Goal: Task Accomplishment & Management: Use online tool/utility

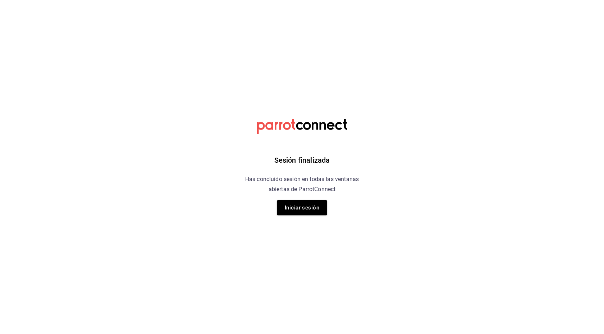
click at [305, 217] on div "Sesión finalizada Has concluido sesión en todas las ventanas abiertas de Parrot…" at bounding box center [303, 167] width 182 height 334
click at [301, 209] on button "Iniciar sesión" at bounding box center [302, 207] width 50 height 15
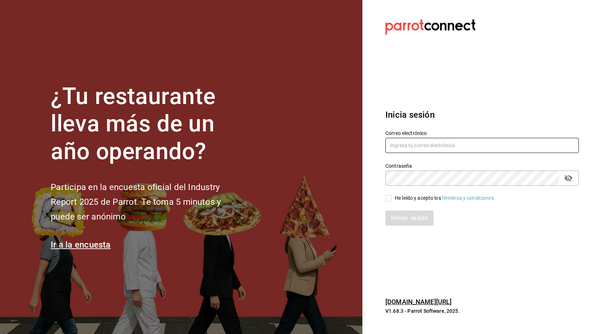
click at [403, 141] on input "text" at bounding box center [483, 145] width 194 height 15
type input "M"
type input "alecsq@gmail.com"
click at [394, 197] on span "He leído y acepto los Términos y condiciones." at bounding box center [444, 198] width 104 height 8
click at [392, 197] on input "He leído y acepto los Términos y condiciones." at bounding box center [389, 198] width 6 height 6
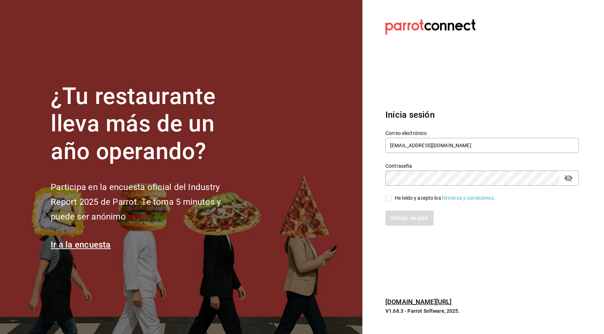
checkbox input "true"
click at [400, 213] on button "Iniciar sesión" at bounding box center [410, 217] width 49 height 15
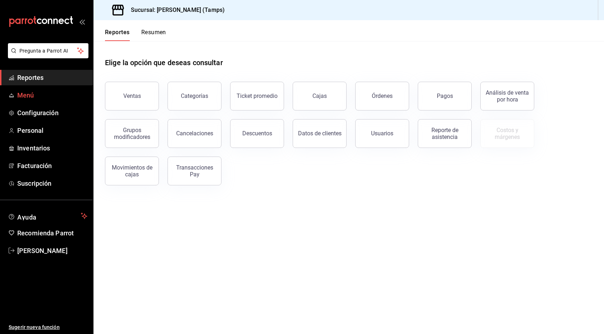
click at [26, 97] on span "Menú" at bounding box center [52, 95] width 70 height 10
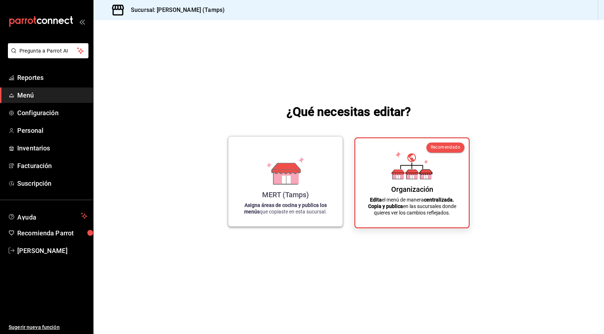
click at [277, 165] on icon at bounding box center [286, 168] width 28 height 10
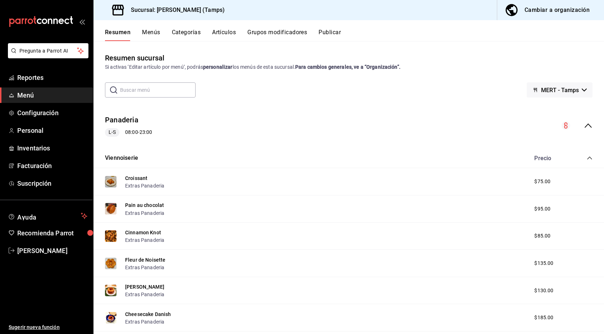
click at [548, 14] on div "Cambiar a organización" at bounding box center [557, 10] width 65 height 10
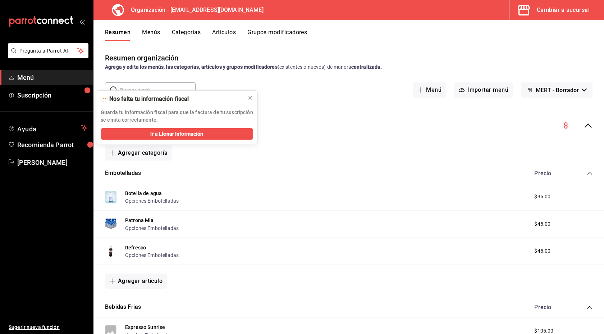
click at [185, 33] on button "Categorías" at bounding box center [186, 35] width 29 height 12
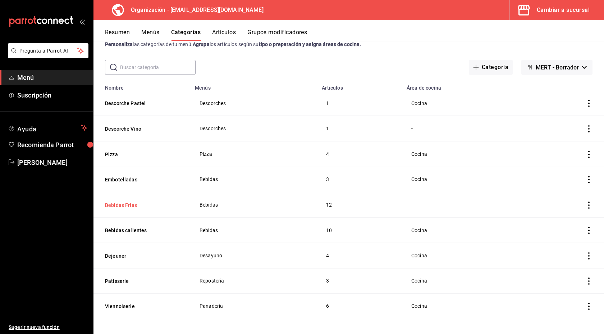
scroll to position [24, 0]
click at [167, 254] on button "Dejeuner" at bounding box center [141, 254] width 72 height 7
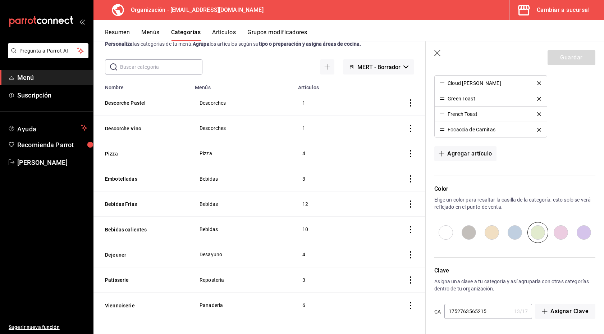
scroll to position [257, 0]
click at [287, 30] on button "Grupos modificadores" at bounding box center [278, 35] width 60 height 12
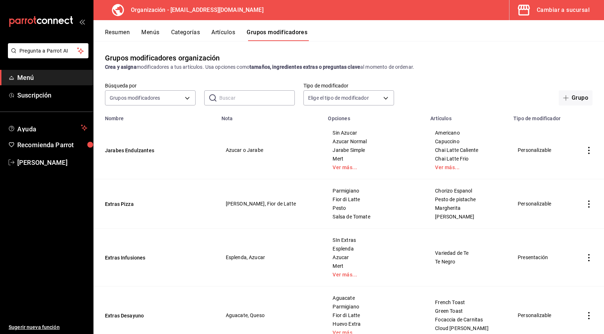
click at [192, 33] on button "Categorías" at bounding box center [185, 35] width 29 height 12
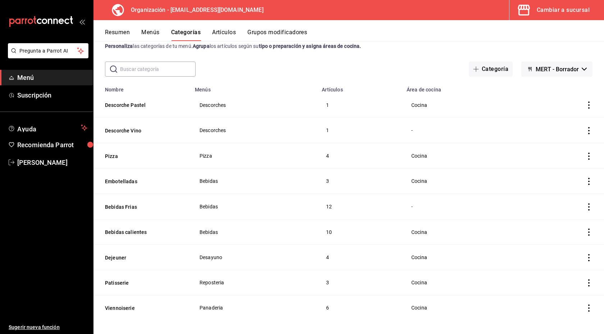
scroll to position [24, 0]
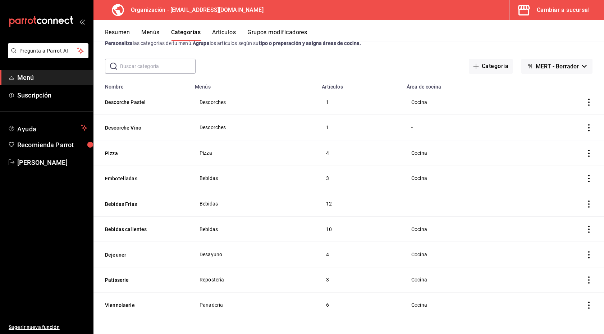
click at [227, 34] on button "Artículos" at bounding box center [224, 35] width 24 height 12
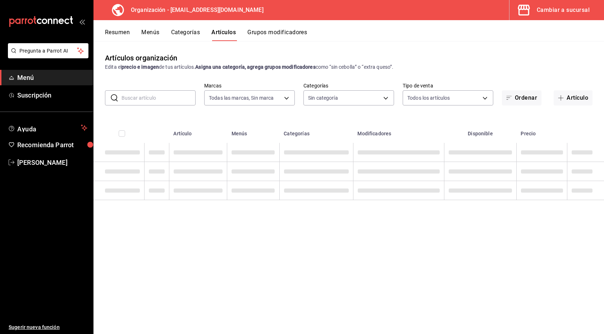
type input "2d7548d2-bd0d-4eb0-a8b7-e2fa92b56a8d"
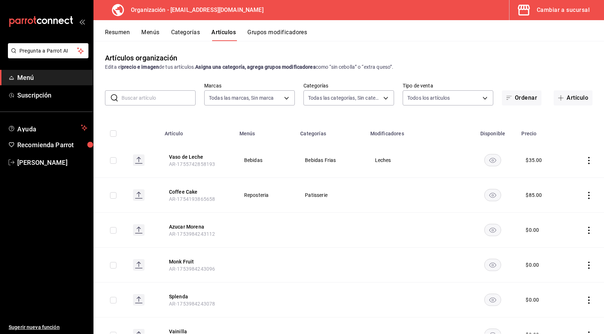
type input "88da3791-a7bf-4ea6-b5e2-0432c8f19d00,7108e435-9ee4-4cd4-a41e-380965cfd117,b2087…"
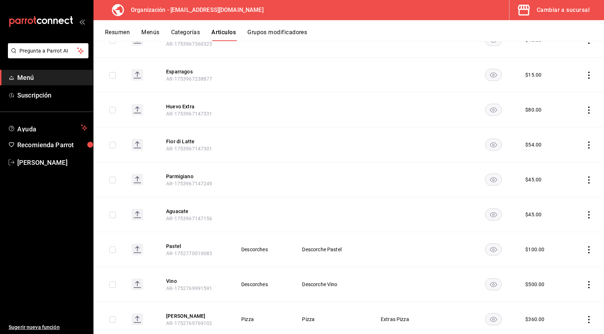
scroll to position [644, 0]
click at [257, 35] on button "Grupos modificadores" at bounding box center [278, 35] width 60 height 12
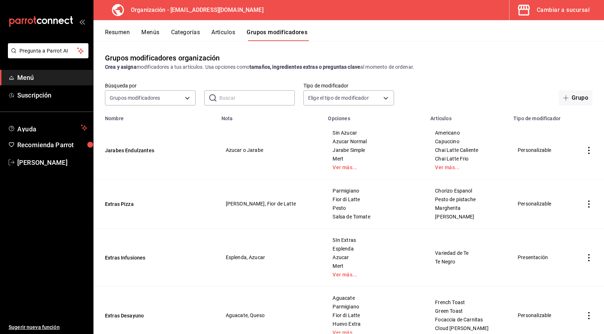
click at [146, 34] on button "Menús" at bounding box center [150, 35] width 18 height 12
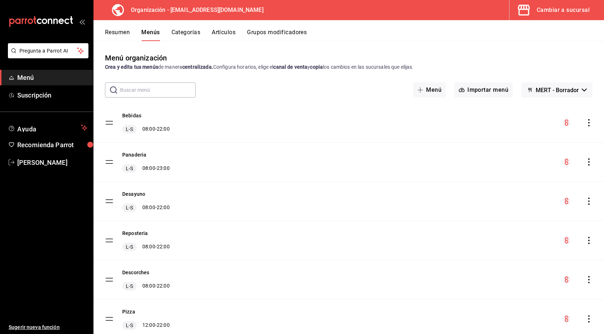
scroll to position [25, 0]
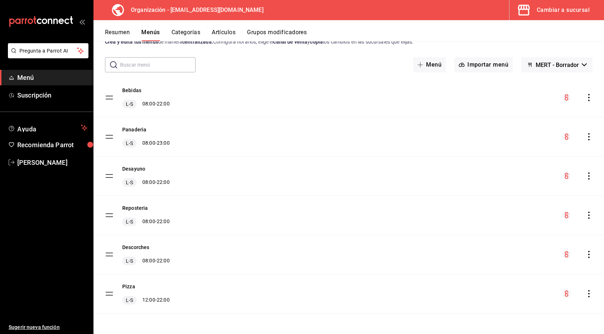
click at [200, 35] on button "Categorías" at bounding box center [186, 35] width 29 height 12
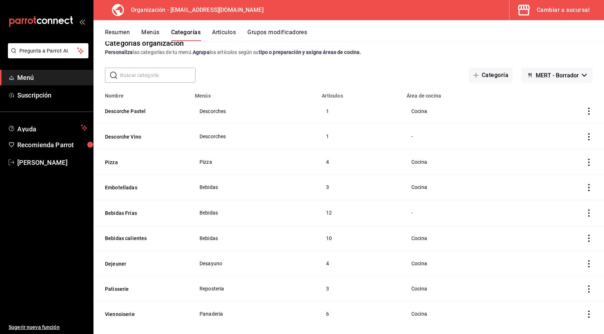
scroll to position [24, 0]
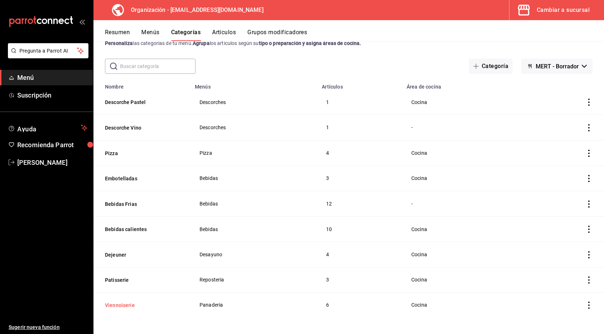
click at [123, 303] on button "Viennoiserie" at bounding box center [141, 304] width 72 height 7
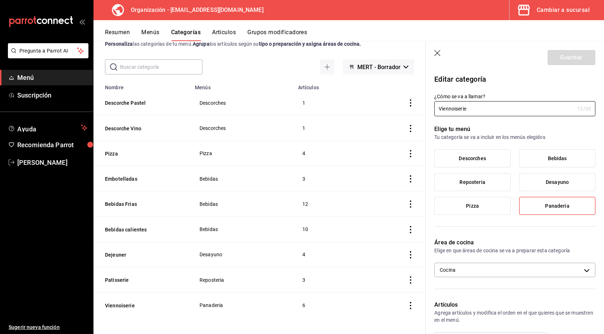
click at [292, 31] on button "Grupos modificadores" at bounding box center [278, 35] width 60 height 12
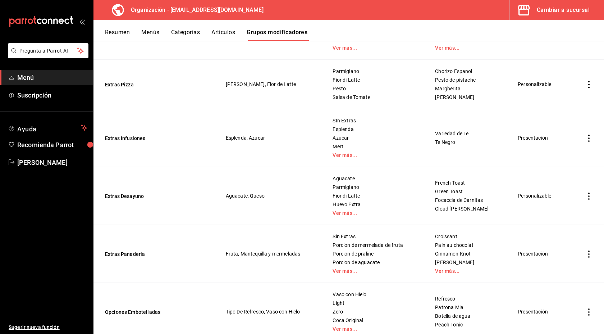
scroll to position [121, 0]
click at [350, 272] on link "Ver más..." at bounding box center [375, 269] width 85 height 5
click at [588, 251] on icon "actions" at bounding box center [589, 252] width 7 height 7
click at [568, 272] on span "Editar" at bounding box center [567, 270] width 19 height 8
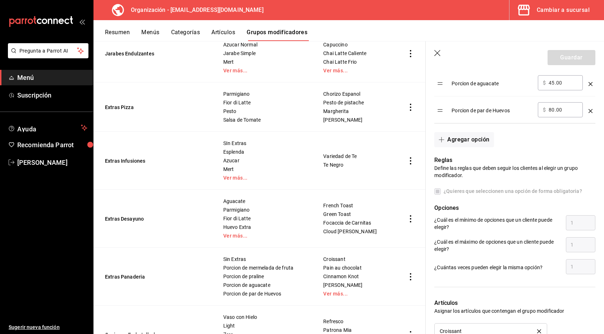
scroll to position [313, 0]
click at [469, 139] on button "Agregar opción" at bounding box center [464, 138] width 59 height 15
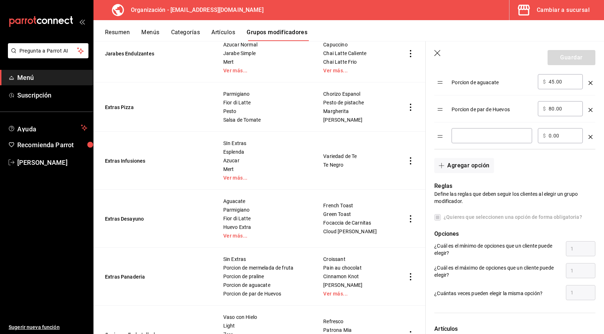
click at [593, 137] on icon "optionsTable" at bounding box center [591, 137] width 4 height 4
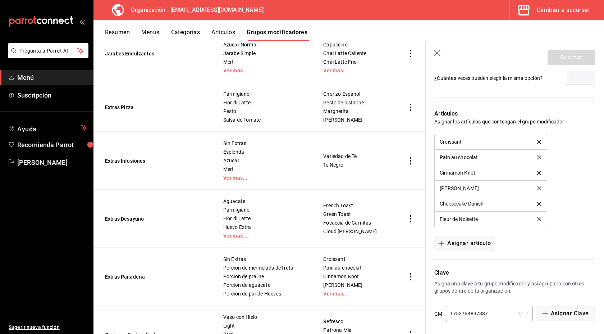
scroll to position [504, 0]
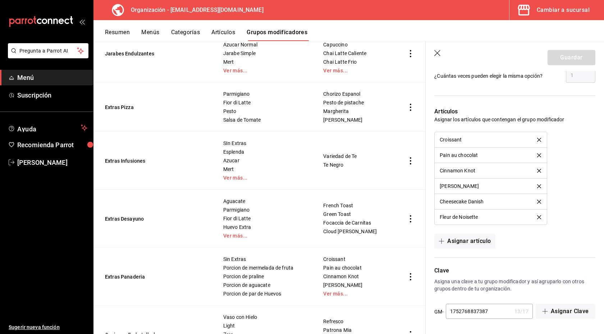
click at [542, 13] on div "Cambiar a sucursal" at bounding box center [563, 10] width 53 height 10
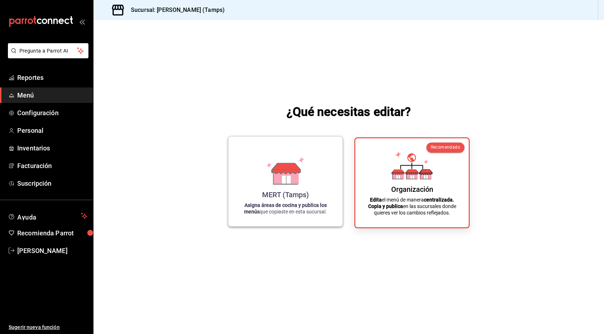
click at [306, 187] on div "MERT (Tamps) Asigna áreas de cocina y publica los menús que copiaste en esta su…" at bounding box center [285, 181] width 97 height 78
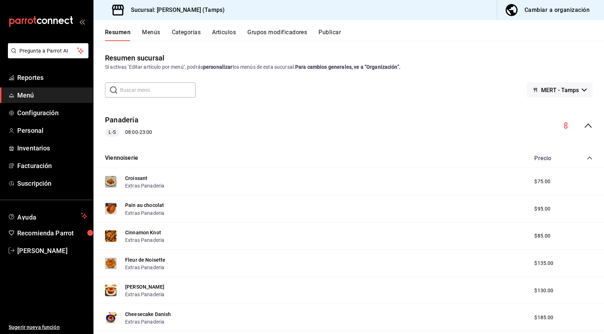
click at [260, 32] on button "Grupos modificadores" at bounding box center [278, 35] width 60 height 12
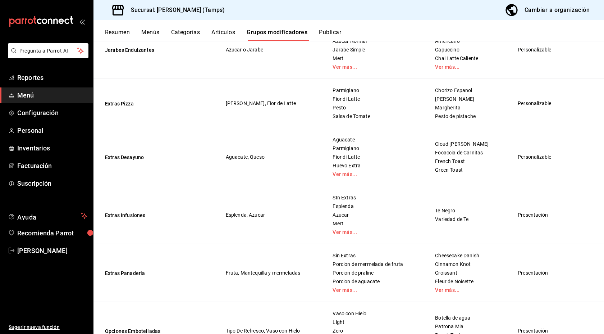
scroll to position [130, 0]
click at [117, 271] on button "Extras Panaderia" at bounding box center [148, 272] width 86 height 7
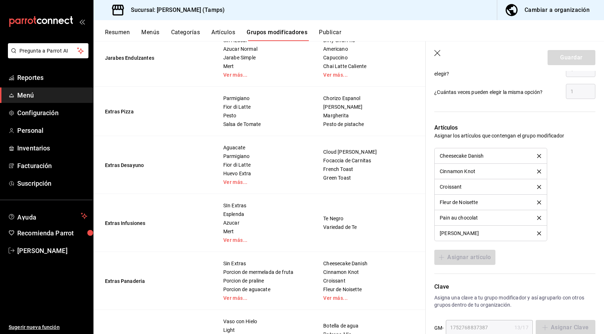
scroll to position [480, 0]
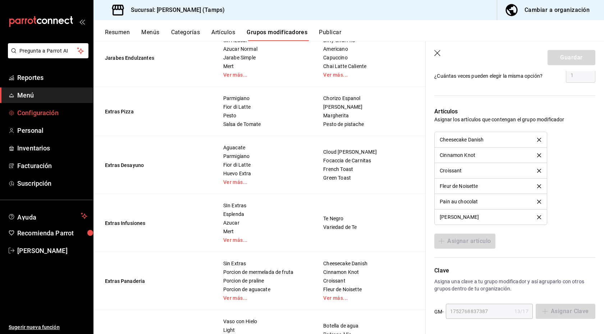
click at [50, 109] on span "Configuración" at bounding box center [52, 113] width 70 height 10
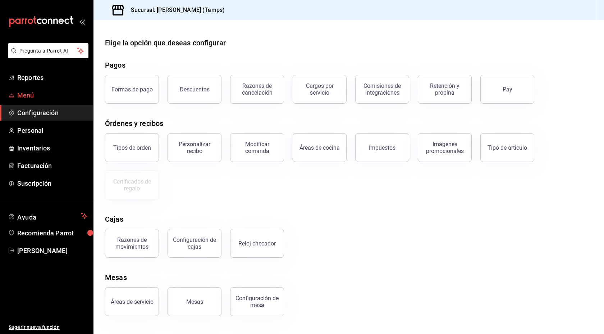
click at [26, 92] on span "Menú" at bounding box center [52, 95] width 70 height 10
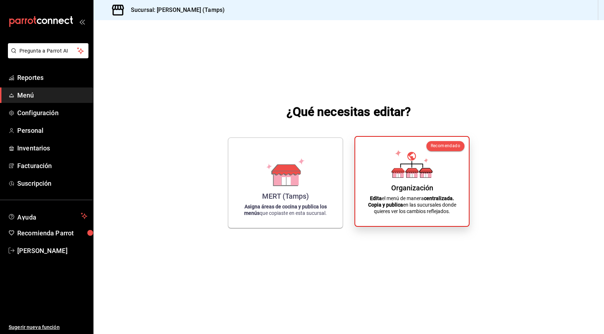
click at [371, 181] on div "Organización Edita el menú de manera centralizada. Copia y publica en las sucur…" at bounding box center [412, 181] width 96 height 78
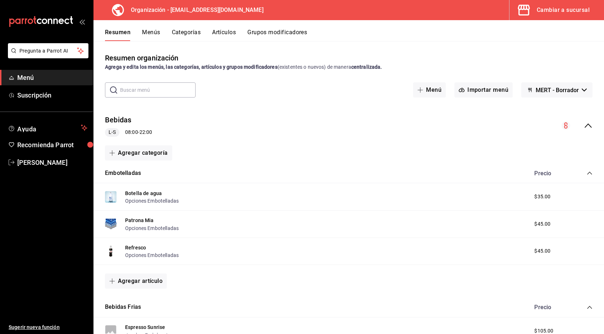
click at [266, 34] on button "Grupos modificadores" at bounding box center [278, 35] width 60 height 12
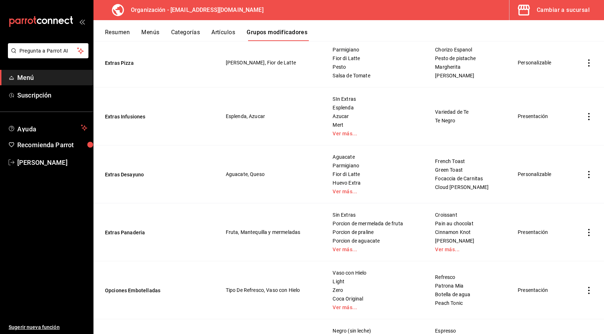
scroll to position [156, 0]
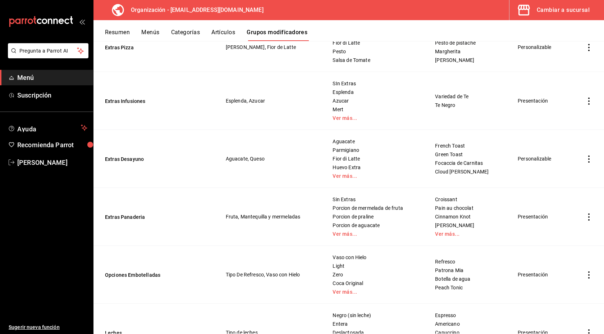
click at [591, 162] on icon "actions" at bounding box center [589, 158] width 7 height 7
click at [569, 176] on span "Editar" at bounding box center [567, 176] width 19 height 8
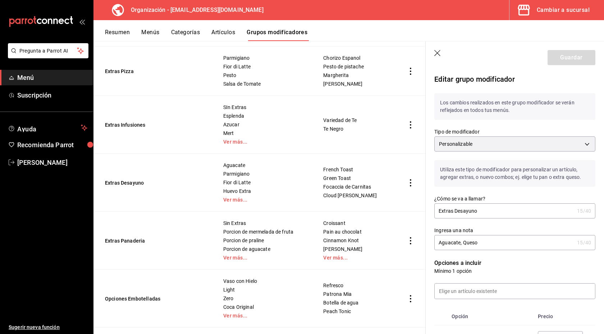
click at [436, 55] on icon "button" at bounding box center [438, 53] width 6 height 6
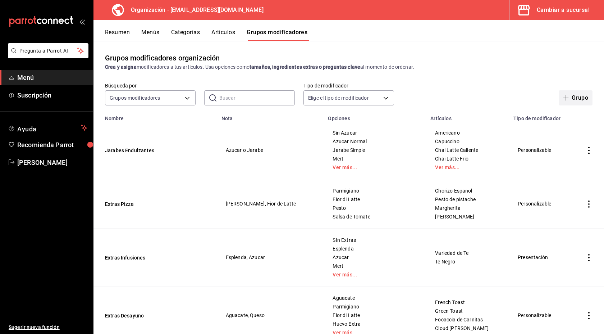
click at [572, 100] on button "Grupo" at bounding box center [576, 97] width 34 height 15
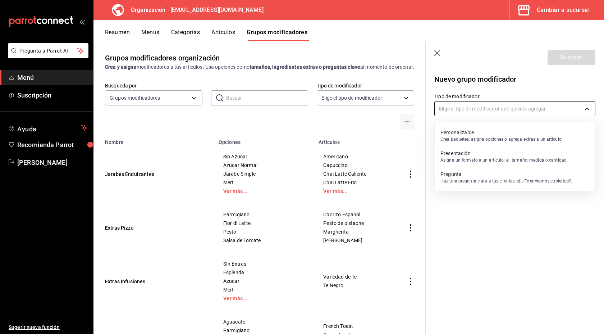
click at [526, 112] on body "Pregunta a Parrot AI Menú Suscripción Ayuda Recomienda Parrot [PERSON_NAME] Sug…" at bounding box center [302, 167] width 604 height 334
click at [508, 136] on p "Personalizable" at bounding box center [502, 132] width 122 height 7
type input "CUSTOMIZABLE"
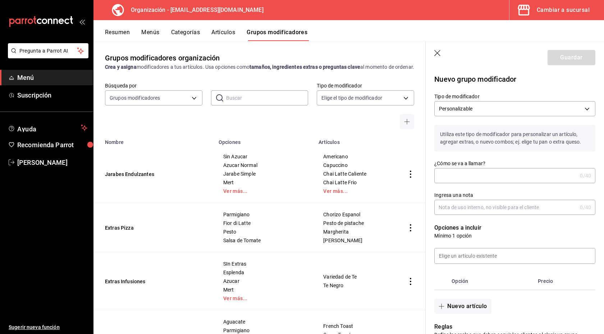
click at [482, 175] on input "¿Cómo se va a llamar?" at bounding box center [506, 175] width 143 height 14
type input "ExtrasViennoiserie"
click at [481, 205] on input "Ingresa una nota" at bounding box center [506, 207] width 143 height 14
type input "Extras"
click at [496, 256] on input at bounding box center [515, 255] width 160 height 15
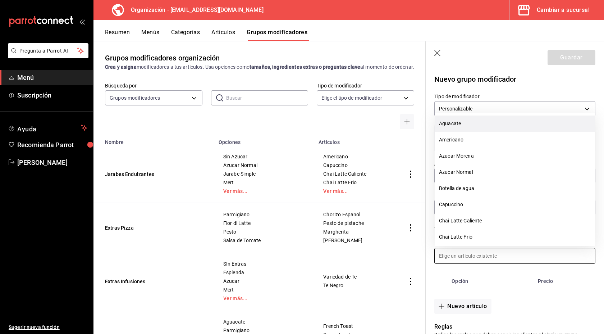
click at [490, 126] on li "Aguacate" at bounding box center [515, 123] width 160 height 16
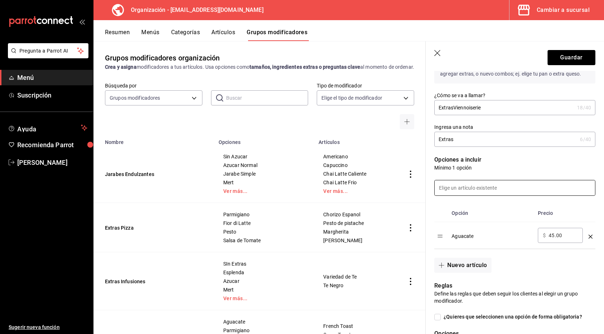
scroll to position [72, 0]
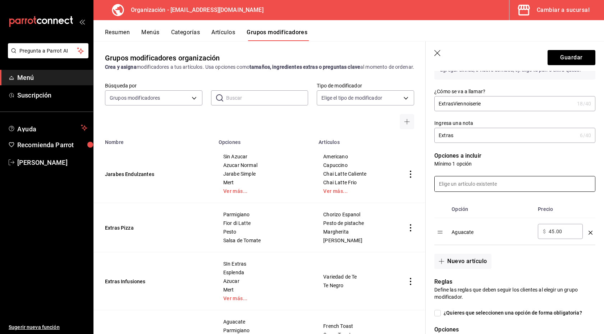
click at [470, 186] on input at bounding box center [515, 183] width 160 height 15
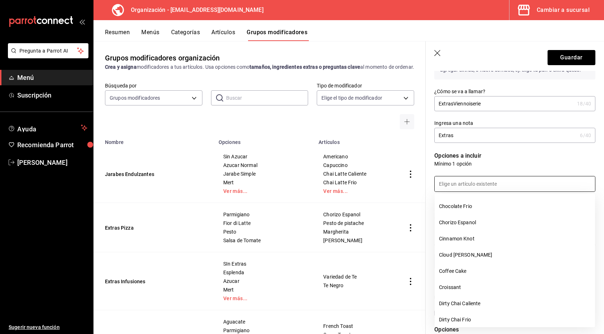
scroll to position [0, 0]
click at [483, 171] on div at bounding box center [511, 179] width 170 height 24
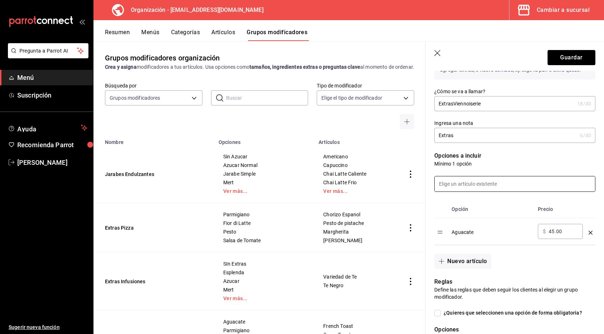
click at [490, 185] on input at bounding box center [515, 183] width 160 height 15
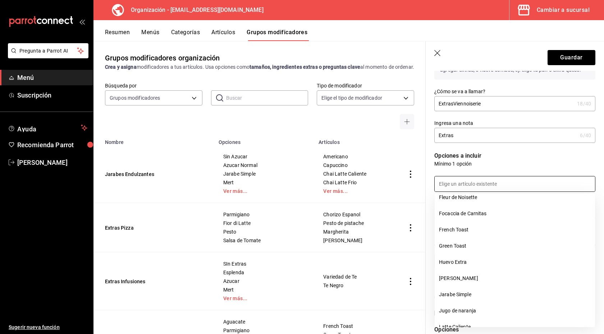
scroll to position [382, 0]
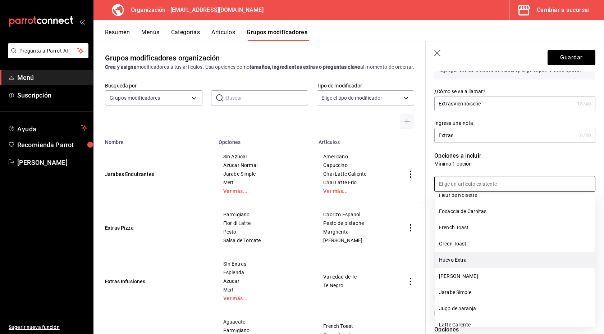
click at [464, 259] on li "Huevo Extra" at bounding box center [515, 260] width 160 height 16
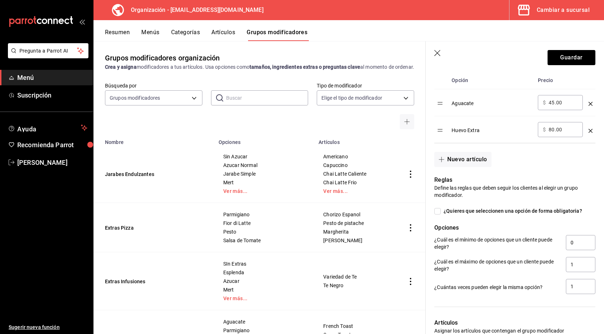
scroll to position [203, 0]
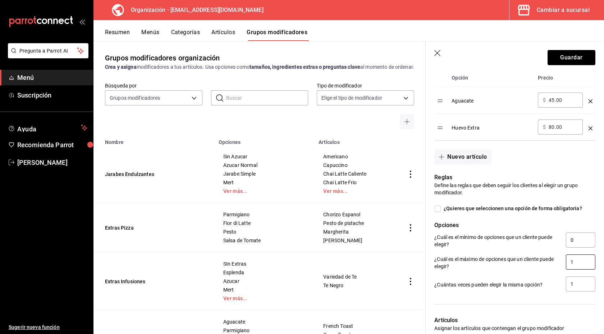
drag, startPoint x: 576, startPoint y: 265, endPoint x: 550, endPoint y: 266, distance: 26.3
click at [550, 266] on div "¿Cuál es el máximo de opciones que un cliente puede elegir? 1" at bounding box center [515, 262] width 161 height 16
type input "1"
type input "5"
drag, startPoint x: 576, startPoint y: 286, endPoint x: 555, endPoint y: 286, distance: 20.5
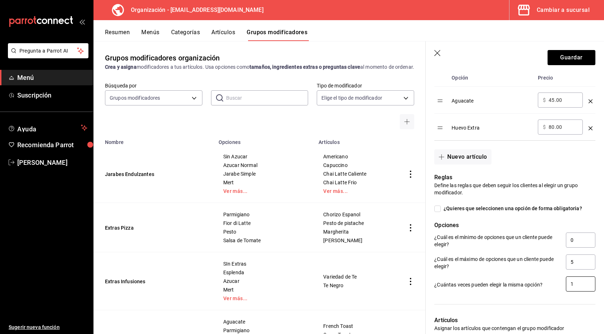
click at [555, 286] on div "¿Cuántas veces pueden elegir la misma opción? 1" at bounding box center [515, 284] width 161 height 16
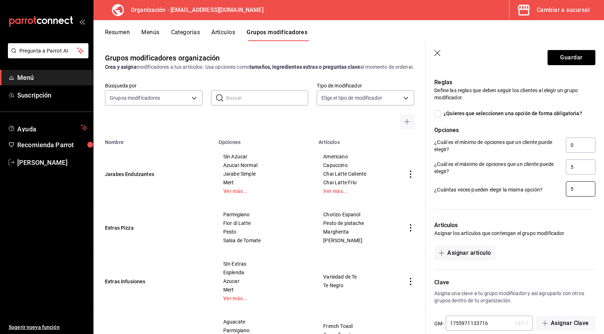
scroll to position [310, 0]
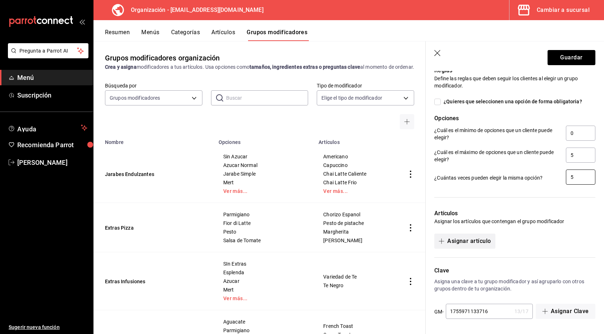
type input "5"
click at [480, 242] on button "Asignar artículo" at bounding box center [465, 240] width 61 height 15
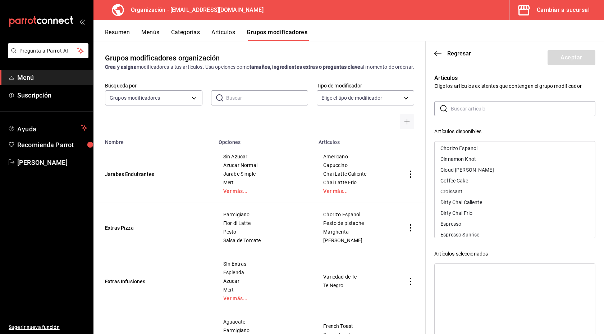
scroll to position [87, 0]
click at [463, 192] on div "Croissant" at bounding box center [515, 192] width 160 height 11
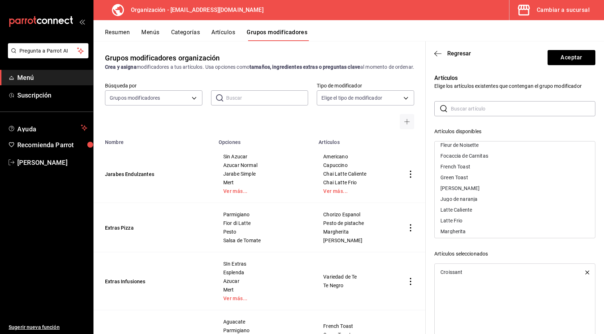
scroll to position [189, 0]
click at [483, 176] on div "Green Toast" at bounding box center [515, 176] width 160 height 11
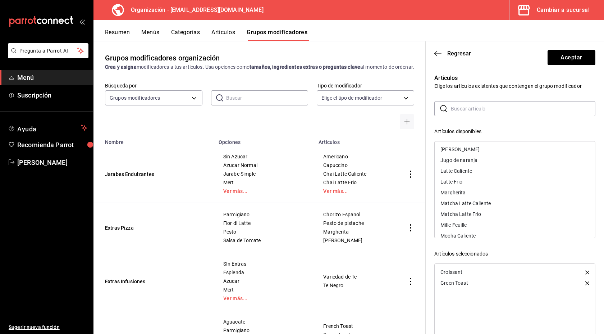
scroll to position [217, 0]
click at [588, 283] on icon "button" at bounding box center [588, 283] width 4 height 4
click at [559, 54] on button "Aceptar" at bounding box center [572, 57] width 48 height 15
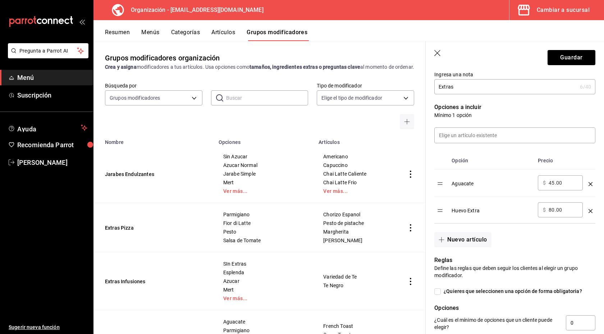
scroll to position [119, 0]
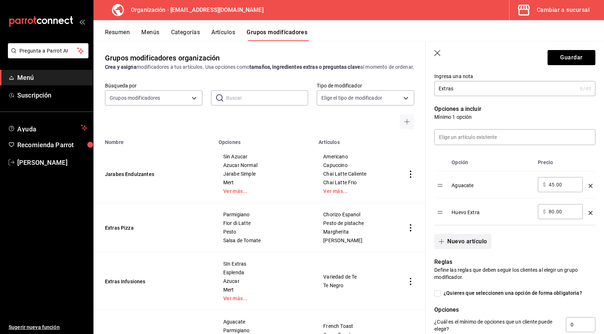
click at [455, 242] on button "Nuevo artículo" at bounding box center [463, 241] width 57 height 15
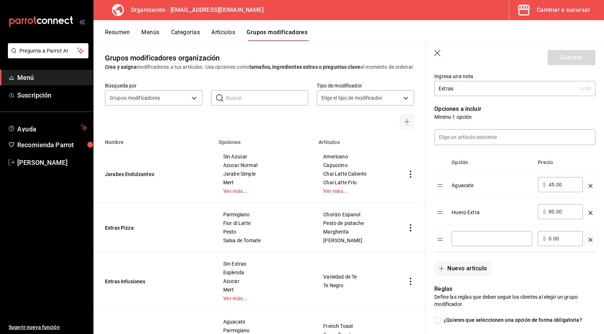
click at [459, 239] on input "optionsTable" at bounding box center [492, 238] width 71 height 7
click at [467, 238] on input "porc" at bounding box center [492, 238] width 71 height 7
click at [466, 238] on input "porc" at bounding box center [492, 238] width 71 height 7
type input "m"
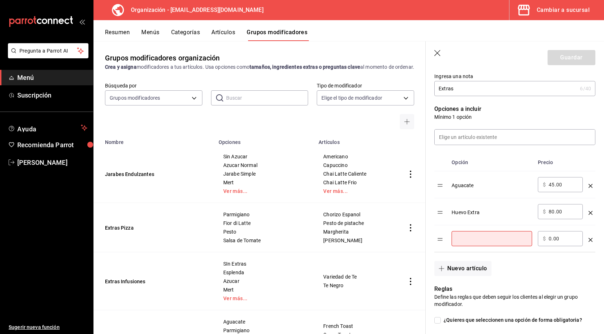
click at [437, 53] on icon "button" at bounding box center [438, 53] width 7 height 7
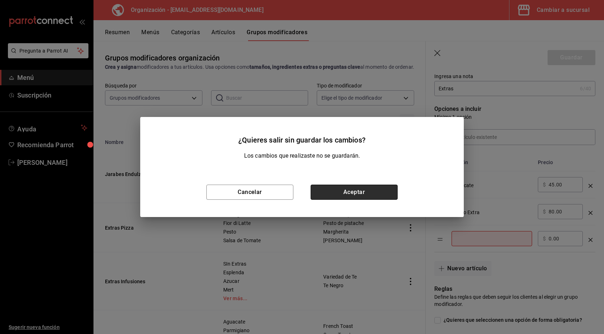
click at [336, 194] on button "Aceptar" at bounding box center [354, 192] width 87 height 15
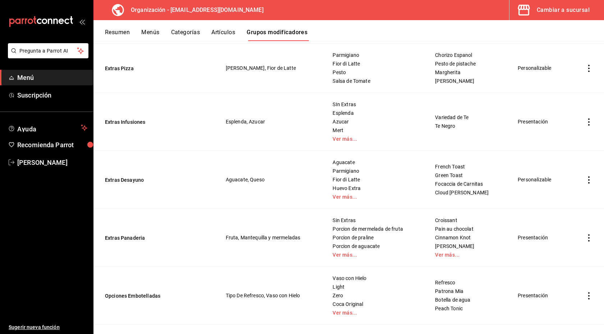
scroll to position [142, 0]
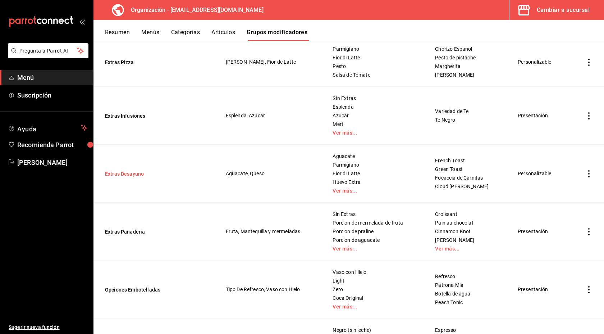
click at [126, 173] on button "Extras Desayuno" at bounding box center [148, 173] width 86 height 7
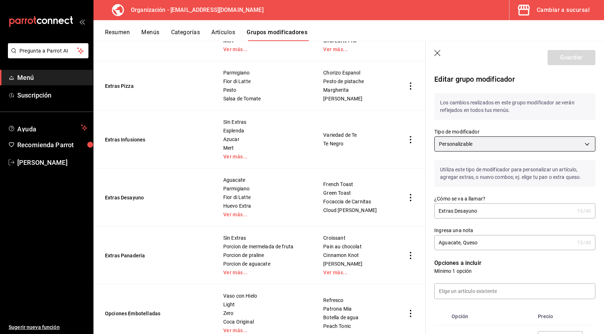
click at [514, 144] on body "Pregunta a Parrot AI Menú Suscripción Ayuda Recomienda Parrot [PERSON_NAME] Sug…" at bounding box center [302, 167] width 604 height 334
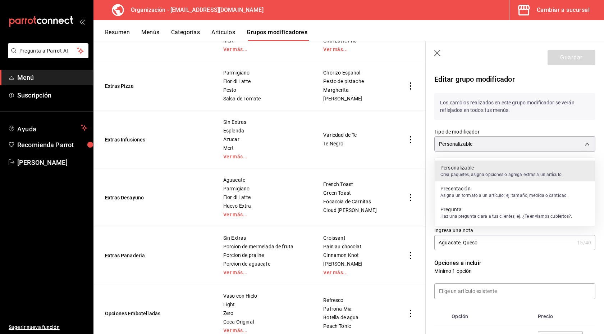
click at [521, 108] on div at bounding box center [302, 167] width 604 height 334
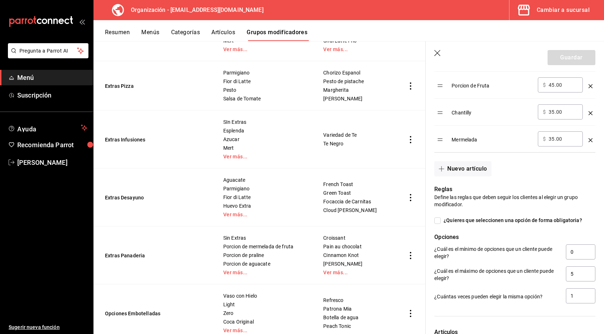
scroll to position [390, 0]
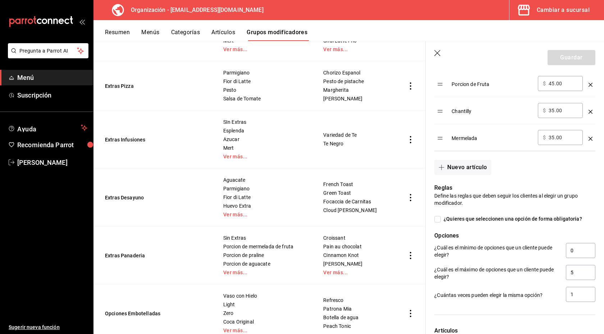
click at [475, 217] on span "¿Quieres que seleccionen una opción de forma obligatoria?" at bounding box center [511, 219] width 141 height 8
click at [441, 217] on input "¿Quieres que seleccionen una opción de forma obligatoria?" at bounding box center [438, 219] width 6 height 6
checkbox input "true"
type input "1"
click at [475, 217] on span "¿Quieres que seleccionen una opción de forma obligatoria?" at bounding box center [511, 219] width 141 height 8
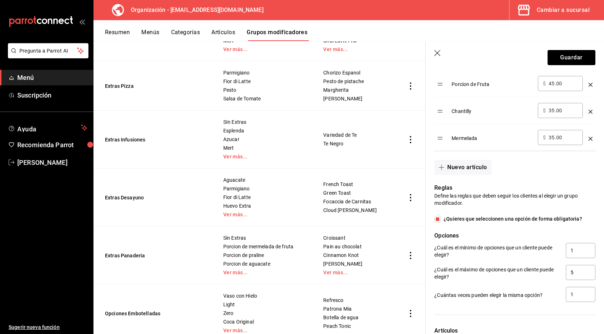
click at [441, 217] on input "¿Quieres que seleccionen una opción de forma obligatoria?" at bounding box center [438, 219] width 6 height 6
checkbox input "false"
type input "0"
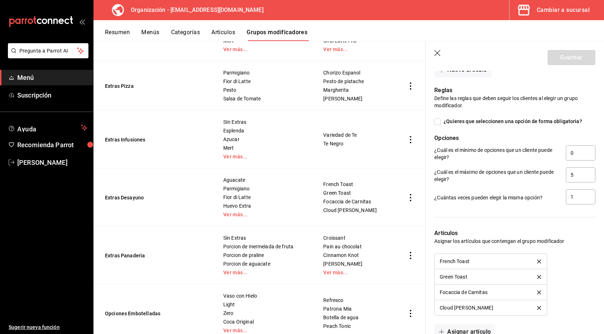
scroll to position [479, 0]
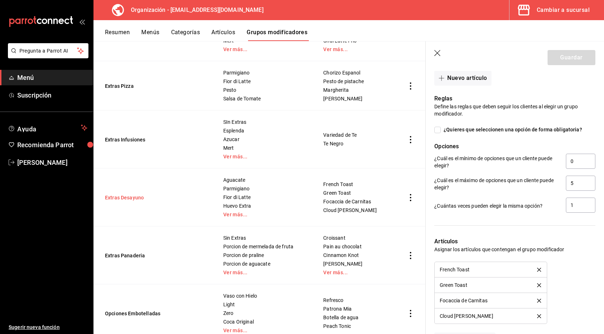
click at [134, 201] on button "Extras Desayuno" at bounding box center [148, 197] width 86 height 7
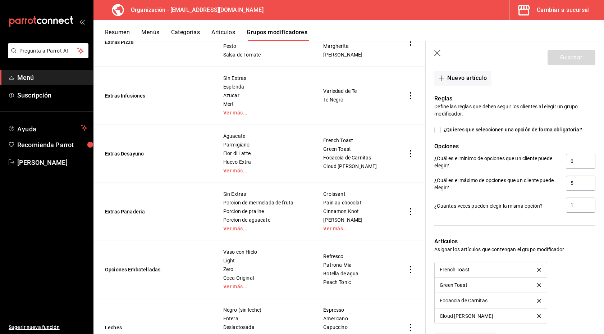
scroll to position [188, 0]
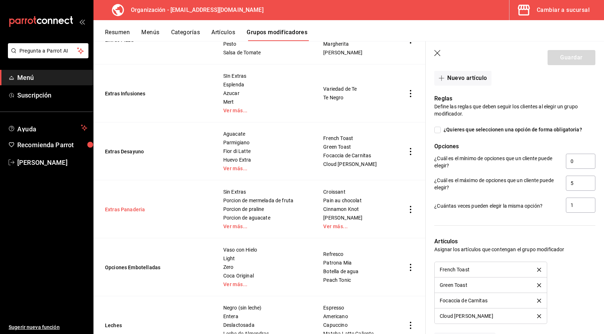
click at [136, 213] on button "Extras Panaderia" at bounding box center [148, 209] width 86 height 7
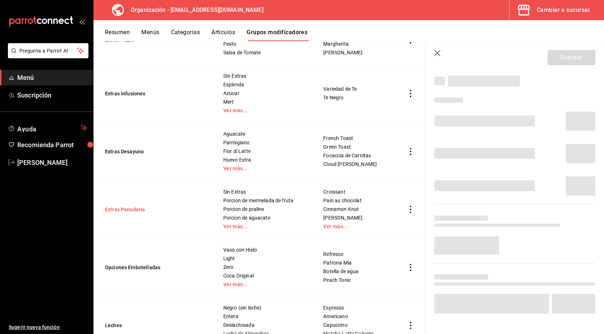
scroll to position [24, 0]
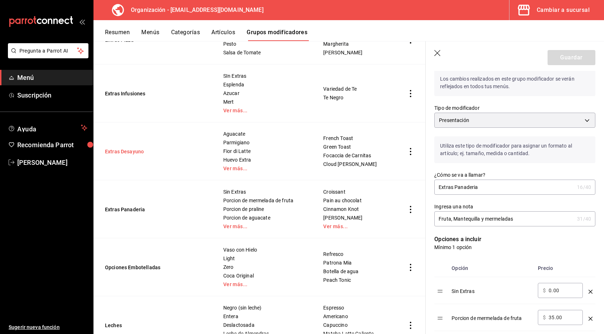
click at [138, 155] on button "Extras Desayuno" at bounding box center [148, 151] width 86 height 7
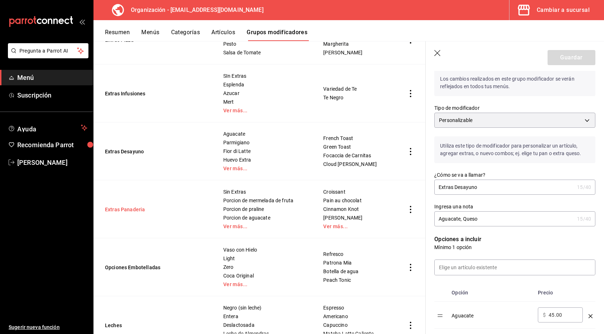
click at [118, 213] on button "Extras Panaderia" at bounding box center [148, 209] width 86 height 7
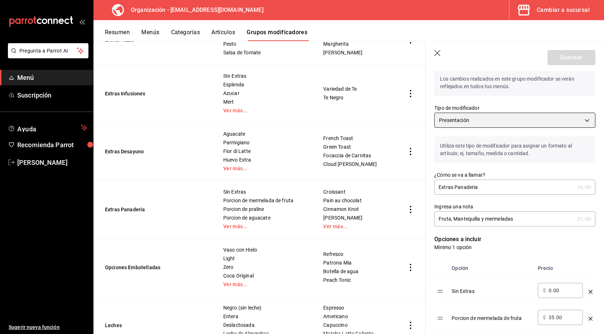
click at [464, 116] on body "Pregunta a Parrot AI Menú Suscripción Ayuda Recomienda Parrot [PERSON_NAME] Sug…" at bounding box center [302, 167] width 604 height 334
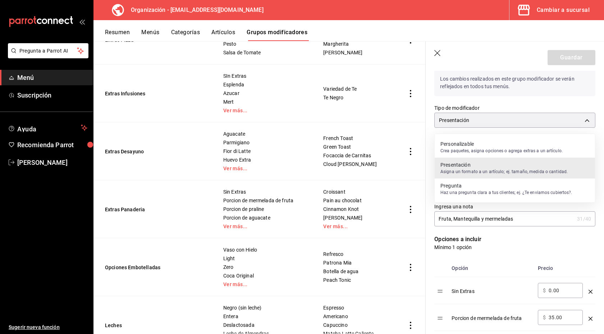
click at [474, 146] on p "Personalizable" at bounding box center [502, 143] width 122 height 7
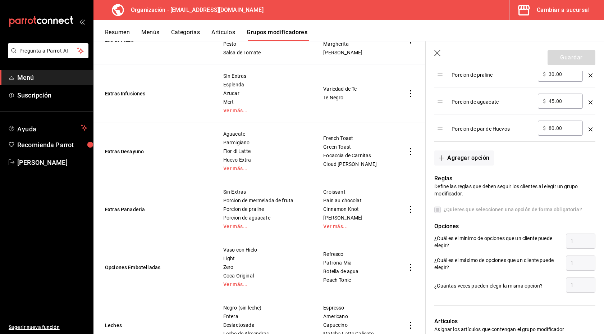
scroll to position [294, 0]
click at [478, 211] on span "¿Quieres que seleccionen una opción de forma obligatoria?" at bounding box center [511, 209] width 141 height 8
click at [468, 155] on button "Agregar opción" at bounding box center [464, 157] width 59 height 15
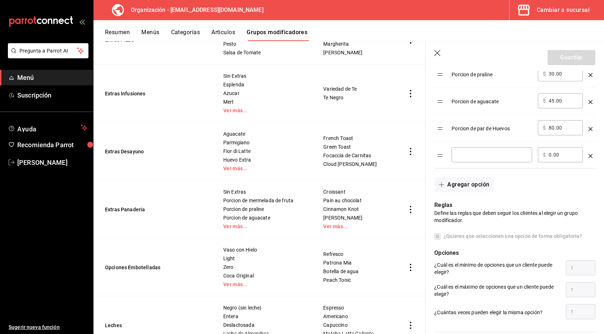
click at [594, 155] on td "optionsTable" at bounding box center [591, 154] width 10 height 27
click at [590, 155] on icon "optionsTable" at bounding box center [591, 156] width 4 height 4
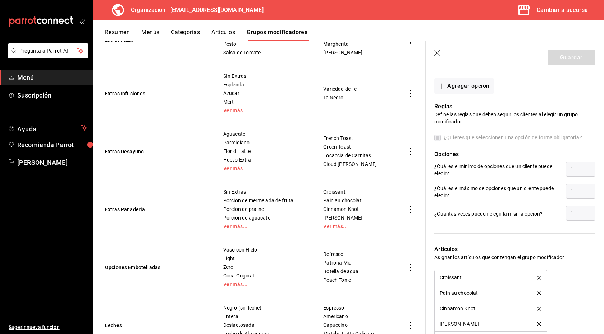
scroll to position [362, 0]
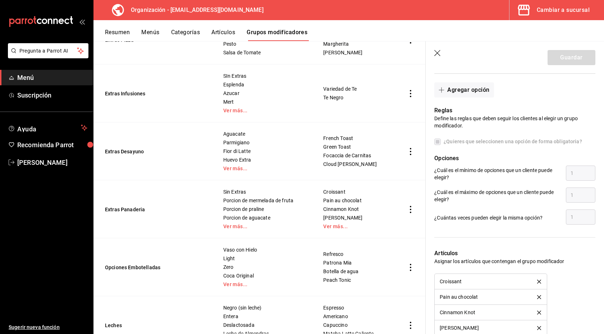
click at [514, 218] on p "¿Cuántas veces pueden elegir la misma opción?" at bounding box center [498, 217] width 126 height 7
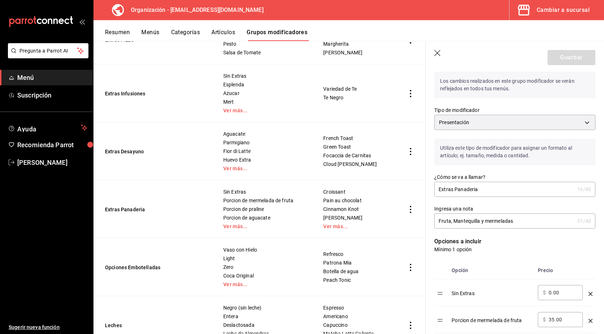
scroll to position [0, 0]
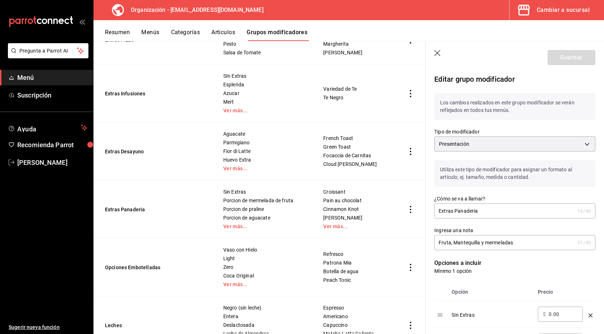
click at [501, 147] on body "Pregunta a Parrot AI Menú Suscripción Ayuda Recomienda Parrot [PERSON_NAME] Sug…" at bounding box center [302, 167] width 604 height 334
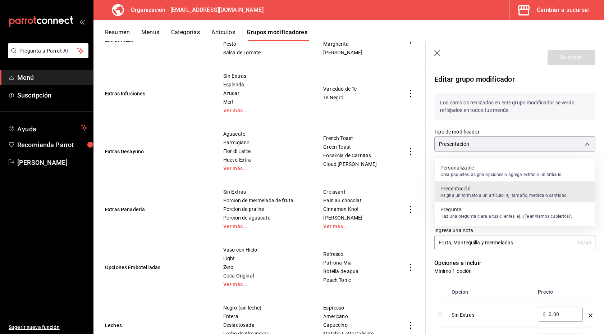
click at [492, 172] on p "Crea paquetes, asigna opciones o agrega extras a un artículo." at bounding box center [502, 174] width 122 height 6
type input "PRESENTATION"
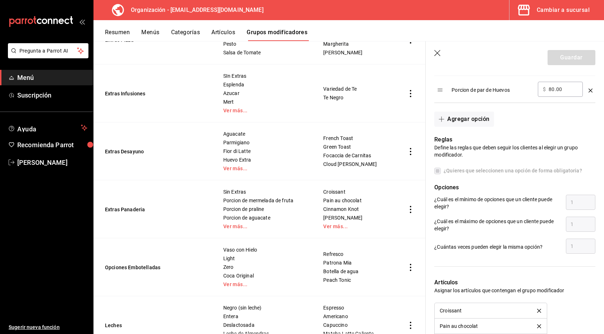
scroll to position [288, 0]
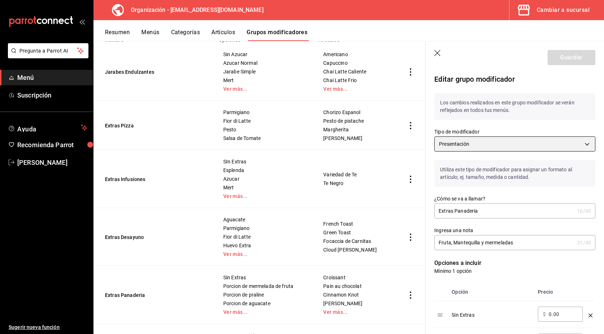
scroll to position [106, 0]
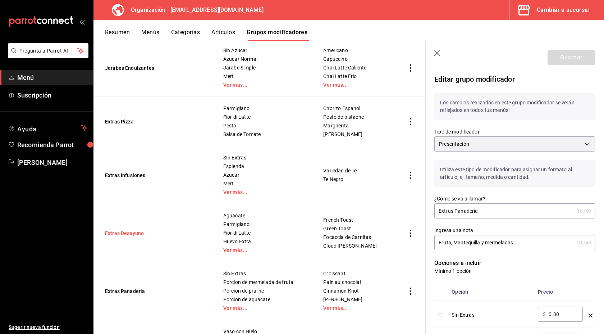
click at [133, 237] on button "Extras Desayuno" at bounding box center [148, 233] width 86 height 7
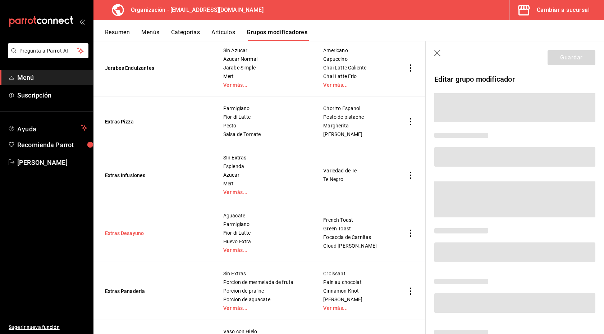
scroll to position [24, 0]
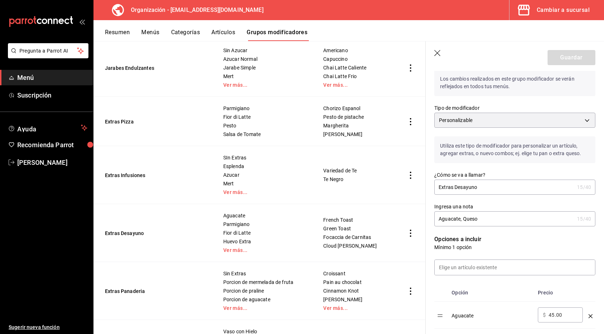
click at [435, 54] on icon "button" at bounding box center [438, 53] width 7 height 7
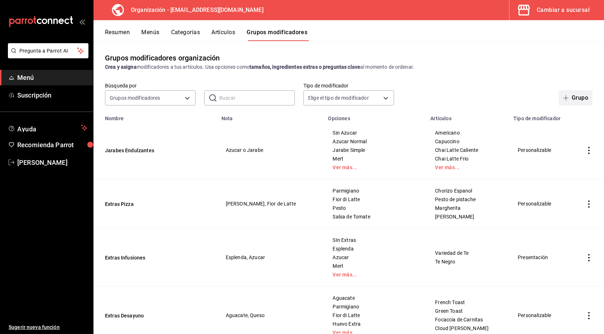
click at [563, 98] on button "Grupo" at bounding box center [576, 97] width 34 height 15
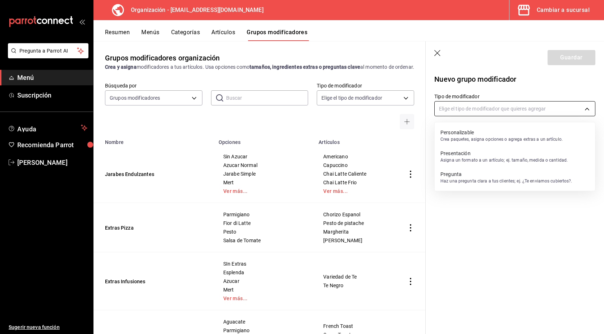
click at [535, 113] on body "Pregunta a Parrot AI Menú Suscripción Ayuda Recomienda Parrot [PERSON_NAME] Sug…" at bounding box center [302, 167] width 604 height 334
click at [502, 133] on p "Personalizable" at bounding box center [502, 132] width 122 height 7
type input "CUSTOMIZABLE"
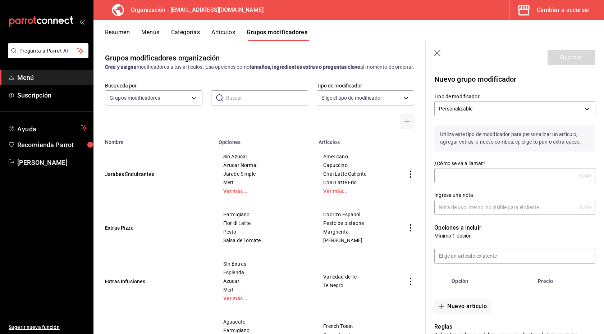
click at [475, 172] on input "¿Cómo se va a llamar?" at bounding box center [506, 175] width 143 height 14
type input "ExtrasPanaderia"
click at [486, 210] on input "Ingresa una nota" at bounding box center [506, 207] width 143 height 14
type input "Mermelada, huevos"
click at [485, 255] on input at bounding box center [515, 255] width 160 height 15
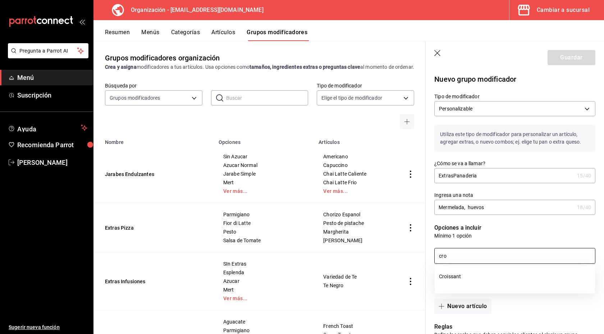
click at [453, 276] on li "Croissant" at bounding box center [515, 276] width 160 height 16
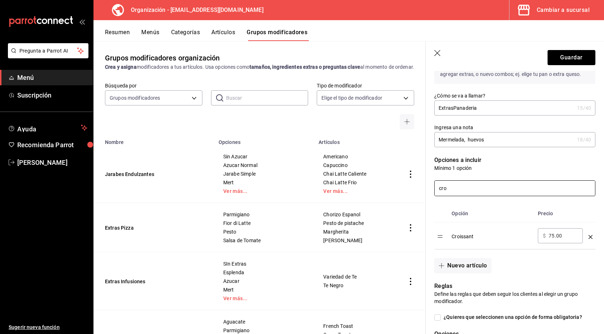
scroll to position [97, 0]
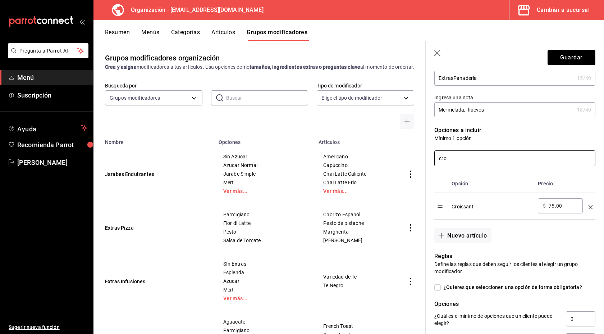
drag, startPoint x: 454, startPoint y: 159, endPoint x: 413, endPoint y: 169, distance: 42.7
click at [413, 169] on main "Grupos modificadores organización Crea y asigna modificadores a tus artículos. …" at bounding box center [349, 187] width 511 height 293
type input "c"
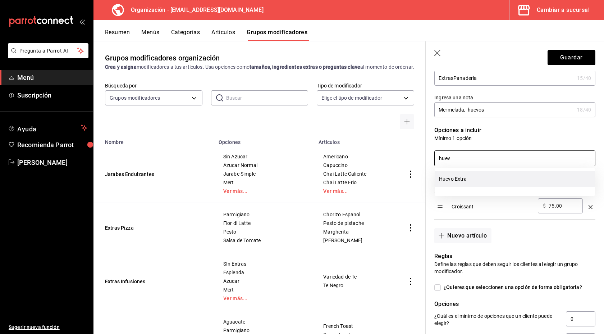
click at [445, 182] on li "Huevo Extra" at bounding box center [515, 179] width 160 height 16
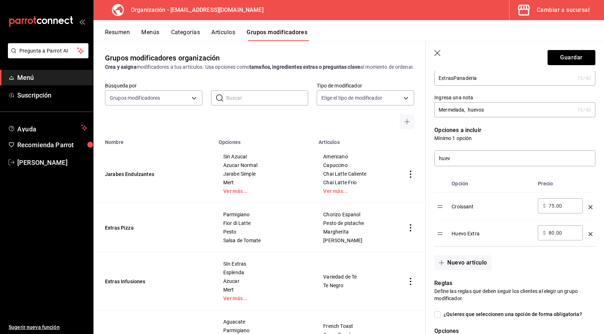
click at [590, 209] on icon "optionsTable" at bounding box center [591, 207] width 4 height 4
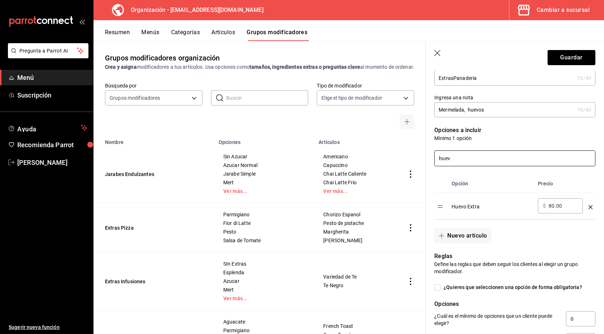
drag, startPoint x: 470, startPoint y: 163, endPoint x: 438, endPoint y: 165, distance: 32.1
click at [441, 162] on input "huev" at bounding box center [515, 158] width 160 height 15
drag, startPoint x: 451, startPoint y: 162, endPoint x: 409, endPoint y: 158, distance: 41.9
click at [409, 158] on main "Grupos modificadores organización Crea y asigna modificadores a tus artículos. …" at bounding box center [349, 187] width 511 height 293
type input "q"
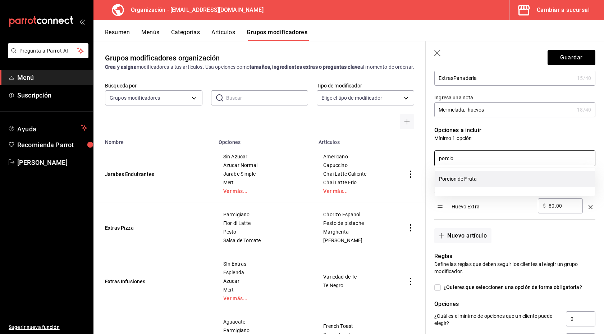
click at [445, 177] on li "Porcion de Fruta" at bounding box center [515, 179] width 160 height 16
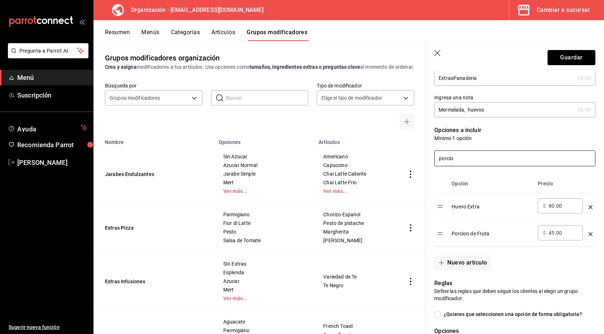
drag, startPoint x: 463, startPoint y: 160, endPoint x: 413, endPoint y: 160, distance: 50.0
click at [413, 159] on main "Grupos modificadores organización Crea y asigna modificadores a tus artículos. …" at bounding box center [349, 187] width 511 height 293
type input "p"
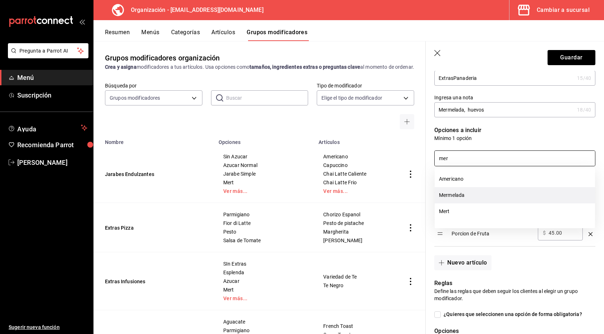
click at [449, 196] on li "Mermelada" at bounding box center [515, 195] width 160 height 16
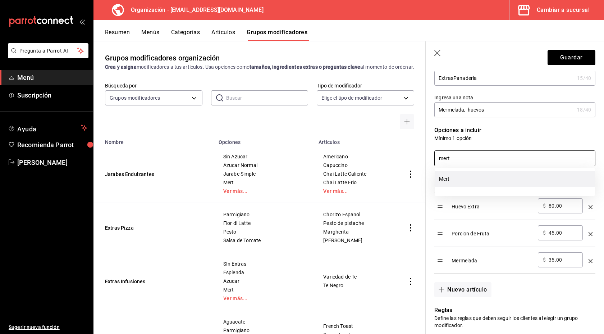
click at [460, 180] on li "Mert" at bounding box center [515, 179] width 160 height 16
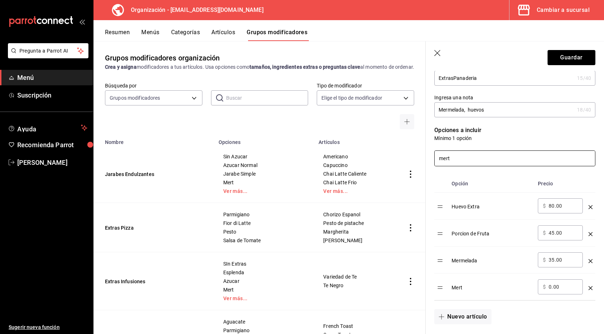
click at [463, 154] on input "mert" at bounding box center [515, 158] width 160 height 15
click at [462, 158] on input "mert" at bounding box center [515, 158] width 160 height 15
type input "p"
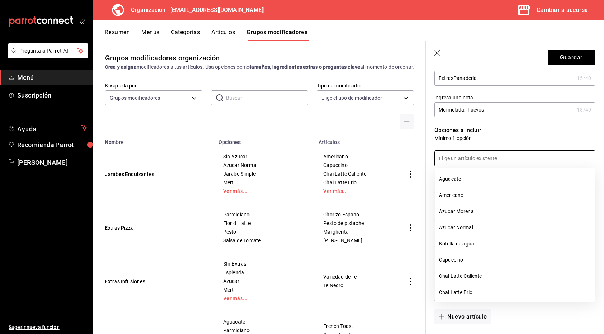
type input "o"
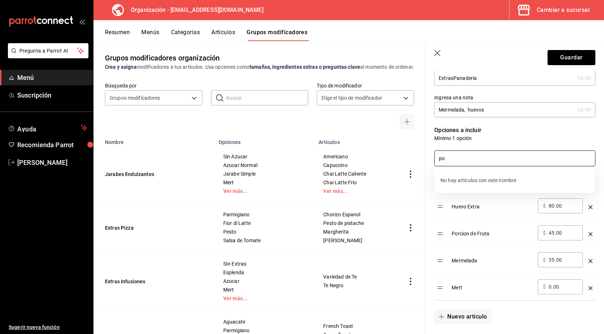
type input "p"
click at [487, 186] on div "No hay artículos con este nombre" at bounding box center [515, 180] width 160 height 19
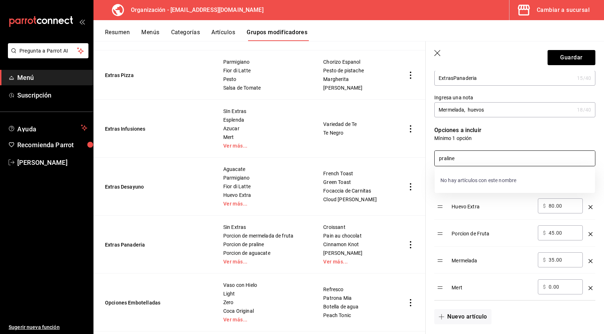
scroll to position [152, 0]
click at [457, 159] on input "praline" at bounding box center [515, 158] width 160 height 15
drag, startPoint x: 457, startPoint y: 159, endPoint x: 414, endPoint y: 160, distance: 43.5
click at [414, 160] on main "Grupos modificadores organización Crea y asigna modificadores a tus artículos. …" at bounding box center [349, 187] width 511 height 293
type input "praline"
